Goal: Information Seeking & Learning: Learn about a topic

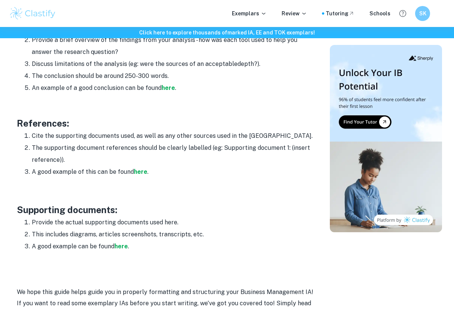
scroll to position [1135, 0]
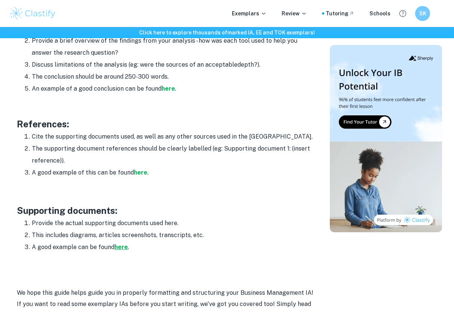
click at [120, 243] on strong "here" at bounding box center [120, 246] width 13 height 7
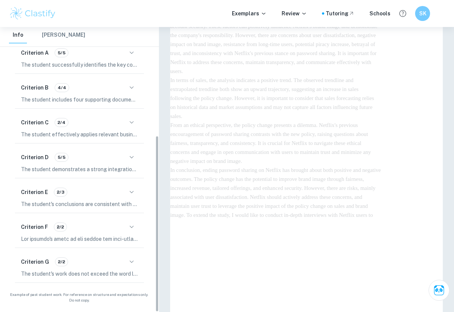
scroll to position [175, 0]
click at [129, 257] on icon "button" at bounding box center [131, 261] width 9 height 9
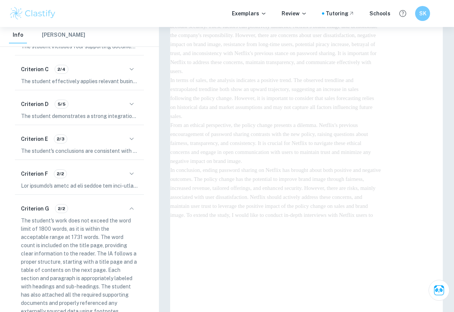
click at [132, 213] on icon "button" at bounding box center [131, 208] width 9 height 9
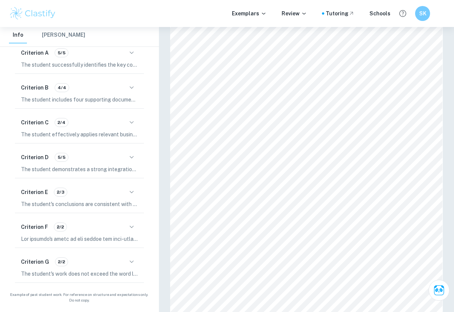
scroll to position [169, 0]
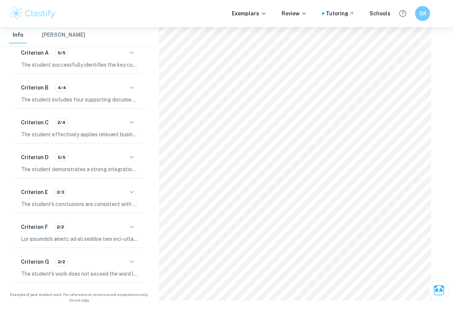
type input "14"
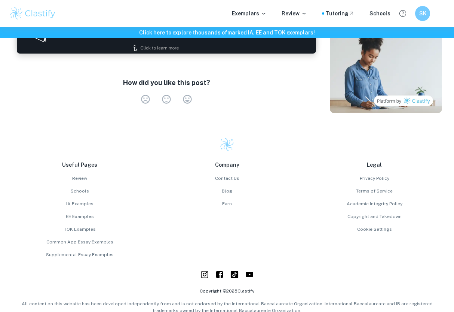
scroll to position [1474, 0]
